Goal: Obtain resource: Download file/media

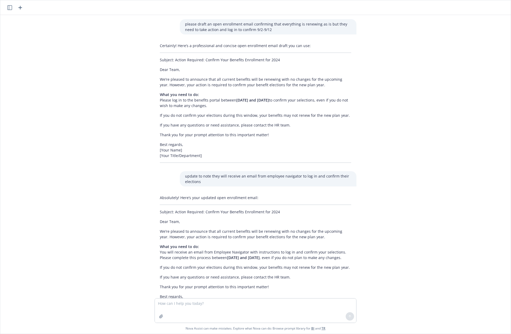
scroll to position [37, 0]
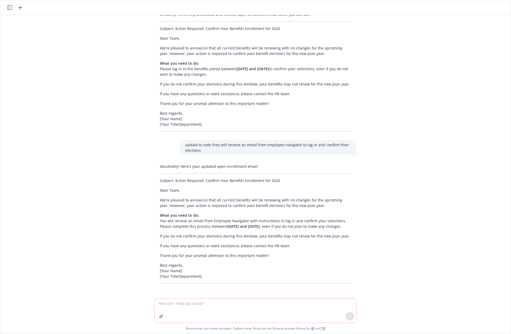
click at [167, 308] on textarea at bounding box center [255, 310] width 201 height 24
type textarea "why is this calling for such a high renewal increase, what are the outlying cla…"
click at [160, 314] on icon "button" at bounding box center [161, 316] width 4 height 4
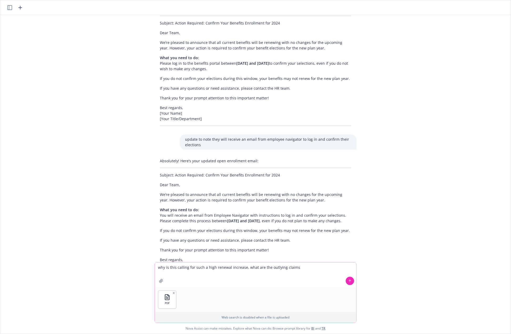
click at [348, 280] on icon at bounding box center [350, 281] width 4 height 4
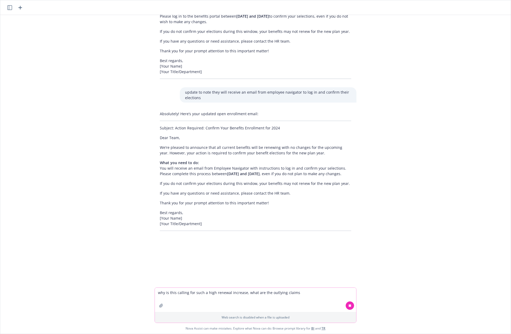
scroll to position [89, 0]
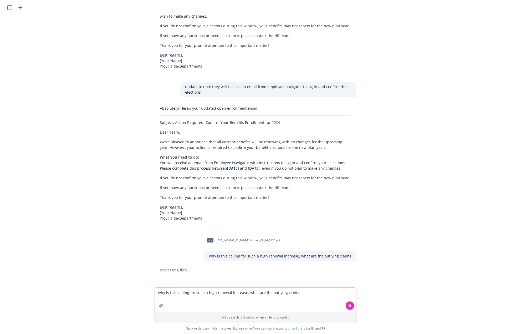
click at [330, 200] on p "Thank you for your prompt attention to this important matter!" at bounding box center [255, 198] width 191 height 6
click at [226, 293] on textarea "why is this calling for such a high renewal increase, what are the outlying cla…" at bounding box center [255, 300] width 201 height 24
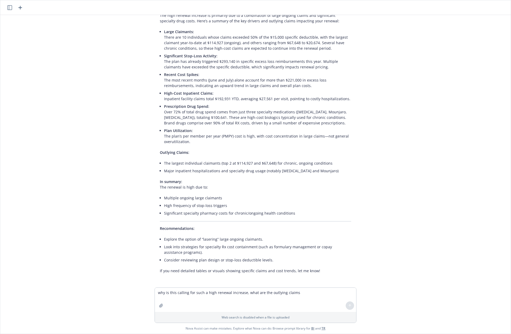
scroll to position [352, 0]
click at [303, 236] on li "Explore the option of “lasering” large ongoing claimants." at bounding box center [257, 238] width 187 height 8
click at [259, 210] on li "Significant specialty pharmacy costs for chronic/ongoing health conditions" at bounding box center [257, 212] width 187 height 8
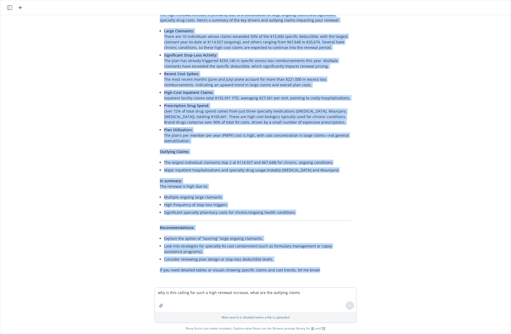
drag, startPoint x: 156, startPoint y: 119, endPoint x: 326, endPoint y: 267, distance: 225.3
click at [326, 267] on div "The high renewal increase is primarily due to a combination of large ongoing cl…" at bounding box center [256, 142] width 202 height 265
copy div "Lor ipsu dolorsi ametcons ad elitseddo eiu te i utlaboreetd ma aliqu enimadm ve…"
click at [223, 228] on p "Recommendations:" at bounding box center [255, 228] width 191 height 6
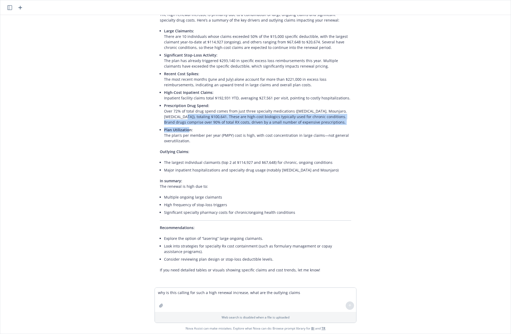
drag, startPoint x: 175, startPoint y: 114, endPoint x: 186, endPoint y: 127, distance: 17.3
click at [186, 127] on ul "Large Claimants: There are 10 individuals whose claims exceeded 50% of the $15,…" at bounding box center [257, 85] width 187 height 117
click at [186, 127] on p "Plan Utilization: The plan’s per member per year (PMPY) cost is high, with cost…" at bounding box center [257, 135] width 187 height 17
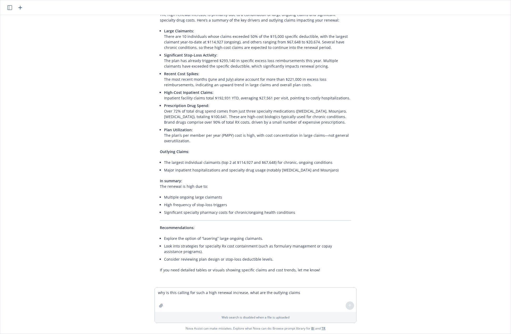
click at [150, 237] on div "The high renewal increase is primarily due to a combination of large ongoing cl…" at bounding box center [255, 142] width 210 height 265
drag, startPoint x: 196, startPoint y: 203, endPoint x: 207, endPoint y: 205, distance: 11.2
click at [207, 205] on li "High frequency of stop-loss triggers" at bounding box center [257, 205] width 187 height 8
drag, startPoint x: 181, startPoint y: 205, endPoint x: 216, endPoint y: 211, distance: 35.1
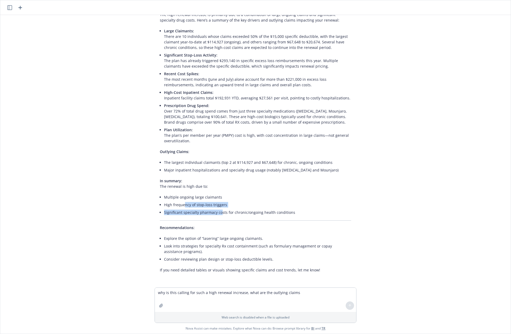
click at [216, 211] on ul "Multiple ongoing large claimants High frequency of stop-loss triggers Significa…" at bounding box center [257, 204] width 187 height 23
click at [216, 211] on li "Significant specialty pharmacy costs for chronic/ongoing health conditions" at bounding box center [257, 212] width 187 height 8
drag, startPoint x: 191, startPoint y: 210, endPoint x: 208, endPoint y: 217, distance: 17.6
click at [208, 217] on div "The high renewal increase is primarily due to a combination of large ongoing cl…" at bounding box center [256, 142] width 202 height 265
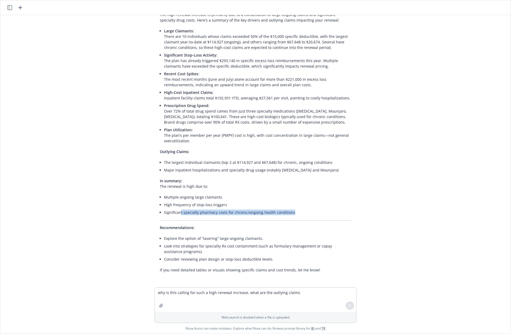
drag, startPoint x: 176, startPoint y: 214, endPoint x: 195, endPoint y: 220, distance: 19.5
click at [195, 220] on div "The high renewal increase is primarily due to a combination of large ongoing cl…" at bounding box center [256, 142] width 202 height 265
click at [195, 220] on hr at bounding box center [255, 220] width 191 height 0
click at [207, 294] on textarea "why is this calling for such a high renewal increase, what are the outlying cla…" at bounding box center [255, 300] width 201 height 24
type textarea "how many weeks is 180 days"
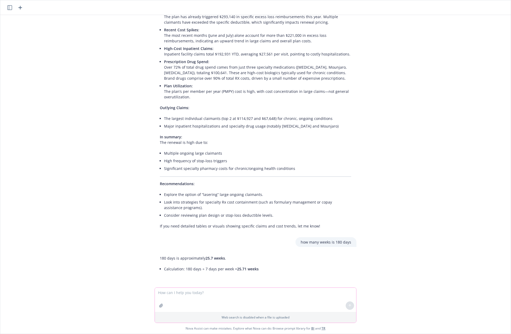
scroll to position [396, 0]
click at [192, 293] on textarea "please give me counte per tier organize by division" at bounding box center [255, 299] width 201 height 25
type textarea "please give me count per tier organize by division"
click at [155, 306] on div at bounding box center [161, 305] width 13 height 13
click at [157, 306] on button "button" at bounding box center [161, 305] width 8 height 8
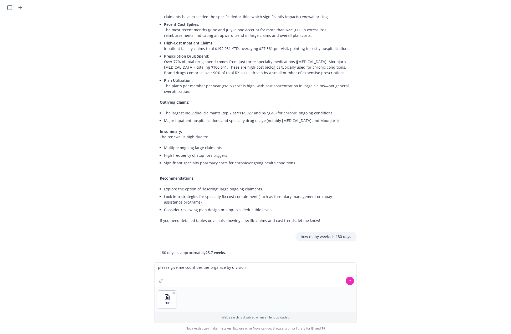
click at [348, 279] on icon at bounding box center [350, 281] width 4 height 4
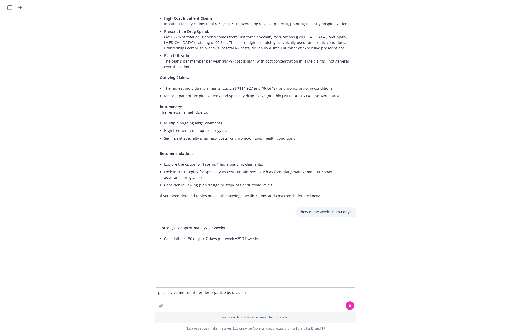
scroll to position [438, 0]
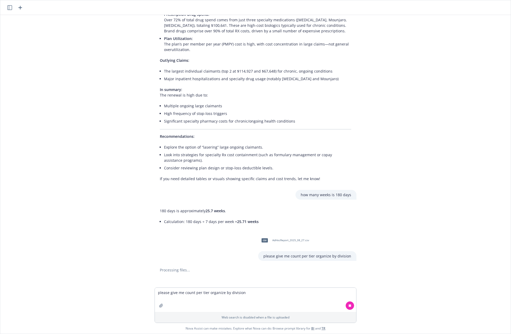
click at [135, 122] on div "please draft an open enrollment email confirming that everything is renewing as…" at bounding box center [255, 151] width 510 height 272
click at [124, 217] on div "please draft an open enrollment email confirming that everything is renewing as…" at bounding box center [255, 151] width 510 height 272
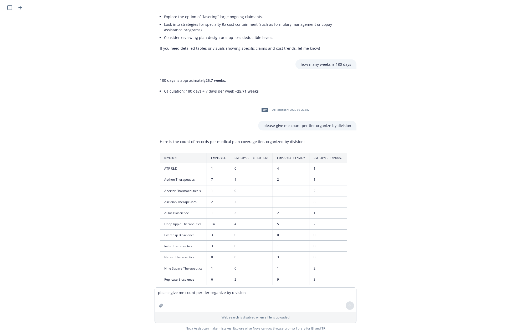
scroll to position [600, 0]
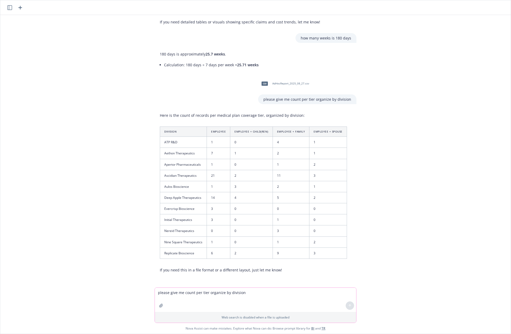
click at [233, 291] on textarea "please give me count per tier organize by division" at bounding box center [255, 300] width 201 height 24
type textarea "p"
type textarea "add medical, dental, and vision for earch division"
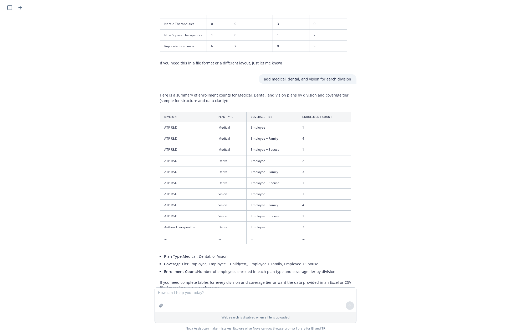
scroll to position [825, 0]
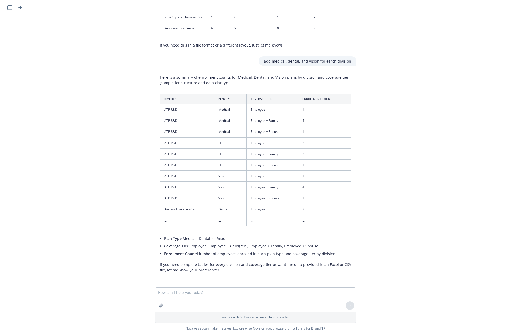
click at [233, 243] on li "Coverage Tier: Employee, Employee + Child(ren), Employee + Family, Employee + S…" at bounding box center [257, 246] width 187 height 8
drag, startPoint x: 191, startPoint y: 239, endPoint x: 201, endPoint y: 241, distance: 10.6
click at [201, 241] on li "Plan Type: Medical, Dental, or Vision" at bounding box center [257, 238] width 187 height 8
drag, startPoint x: 189, startPoint y: 245, endPoint x: 247, endPoint y: 252, distance: 58.5
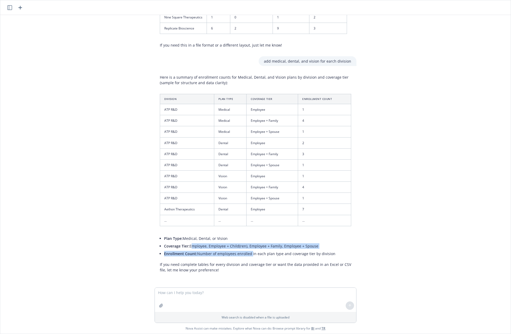
click at [247, 252] on ul "Plan Type: Medical, Dental, or Vision Coverage Tier: Employee, Employee + Child…" at bounding box center [257, 245] width 187 height 23
click at [247, 252] on li "Enrollment Count: Number of employees enrolled in each plan type and coverage t…" at bounding box center [257, 254] width 187 height 8
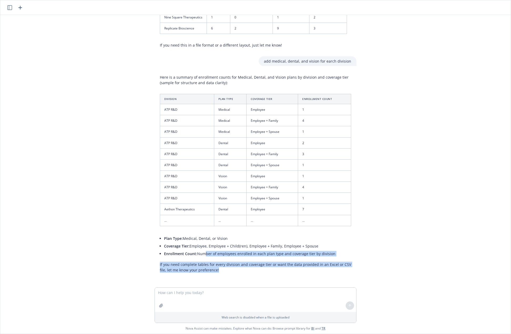
drag, startPoint x: 202, startPoint y: 255, endPoint x: 240, endPoint y: 272, distance: 41.9
click at [240, 272] on div "Here is a summary of enrollment counts for Medical, Dental, and Vision plans by…" at bounding box center [256, 173] width 202 height 202
click at [240, 272] on p "If you need complete tables for every division and coverage tier or want the da…" at bounding box center [255, 267] width 191 height 11
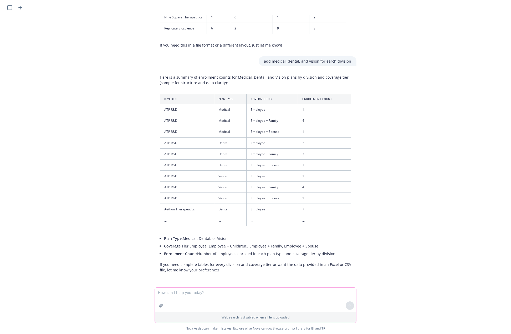
click at [245, 295] on textarea at bounding box center [255, 300] width 201 height 24
click at [247, 296] on textarea at bounding box center [255, 300] width 201 height 24
type textarea "please complete table for every division in excel format"
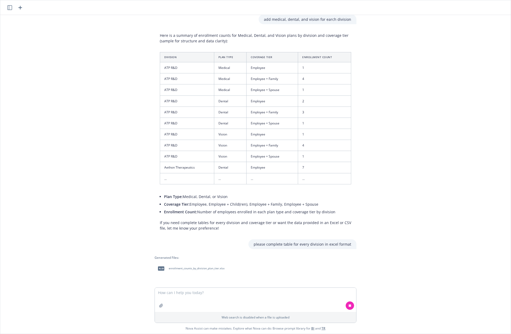
scroll to position [867, 0]
click at [171, 269] on span "enrollment_counts_by_division_plan_tier.xlsx" at bounding box center [197, 267] width 56 height 3
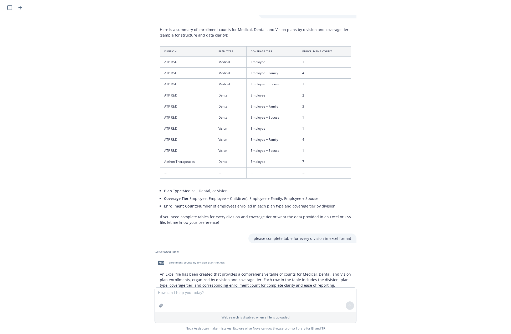
scroll to position [888, 0]
